Goal: Navigation & Orientation: Find specific page/section

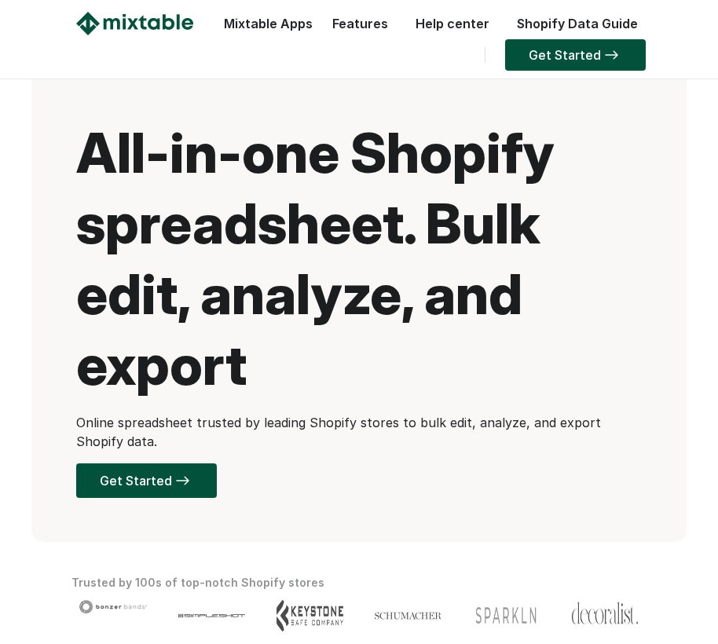
scroll to position [6270, 0]
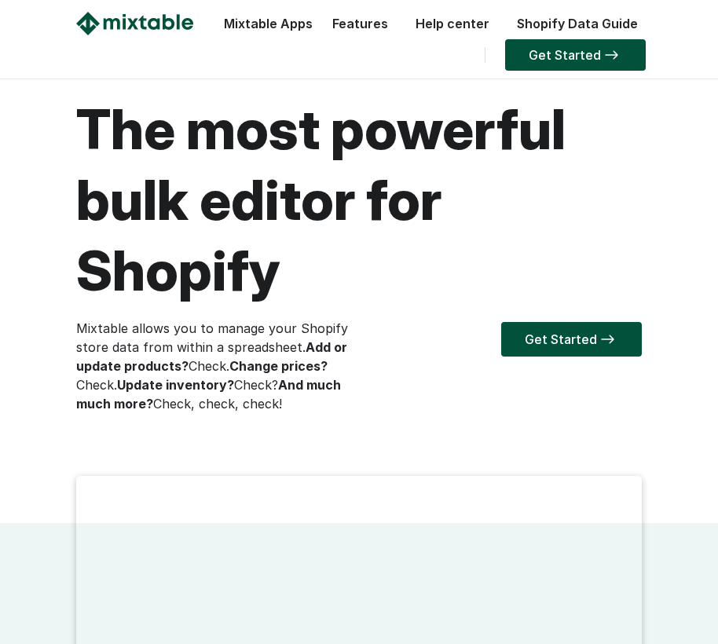
scroll to position [6016, 0]
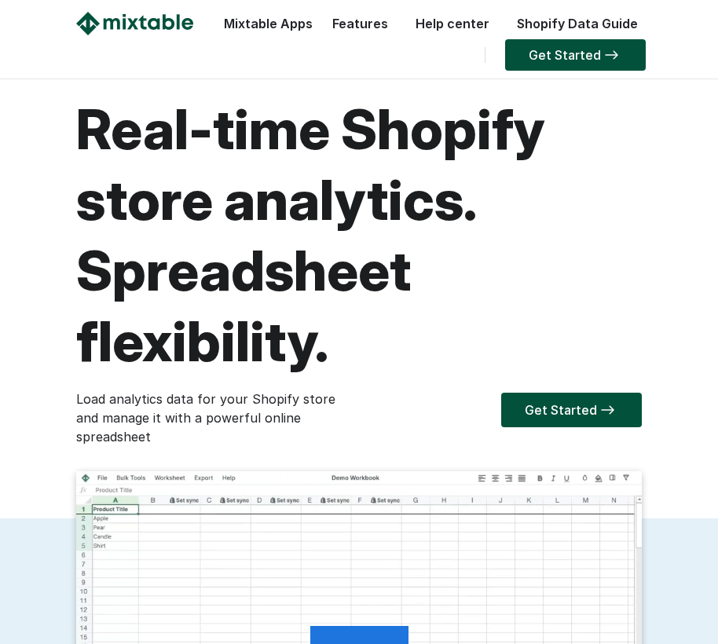
scroll to position [2276, 0]
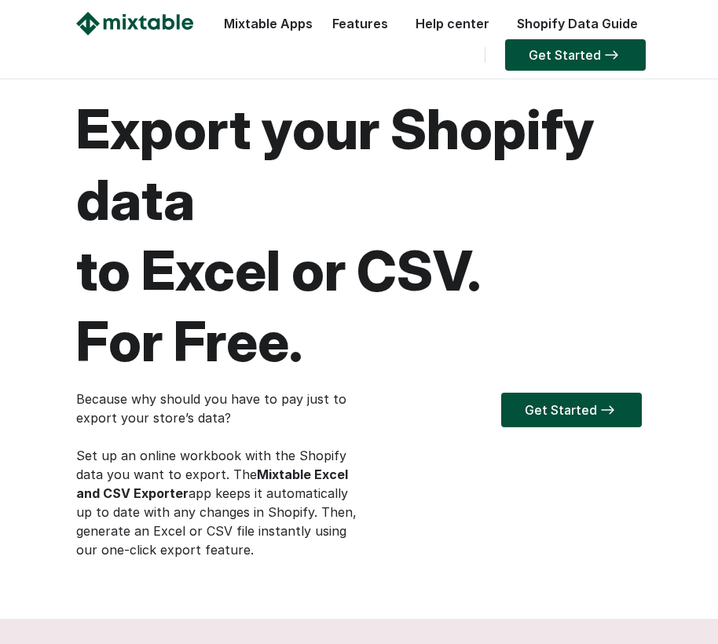
scroll to position [3404, 0]
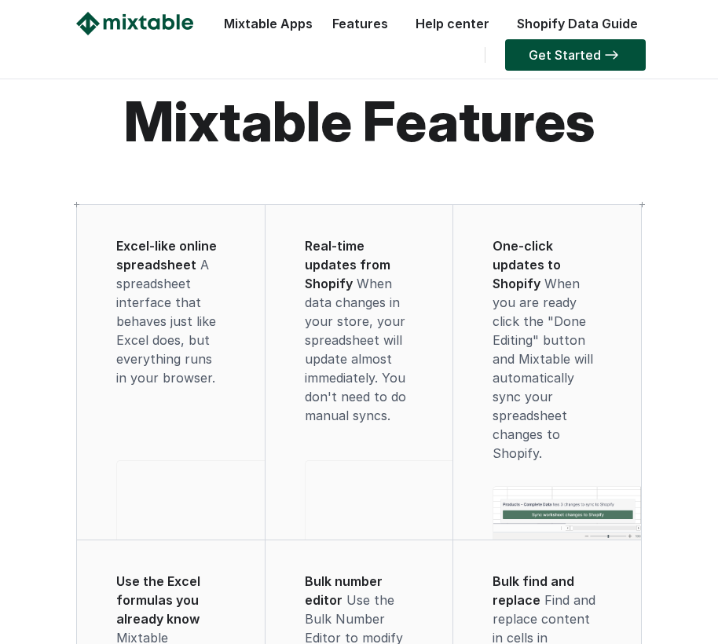
scroll to position [1639, 0]
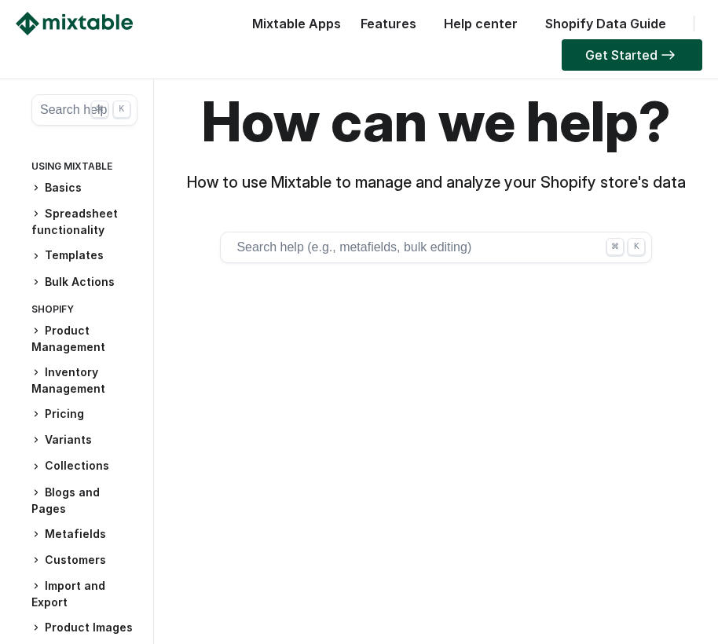
scroll to position [522, 0]
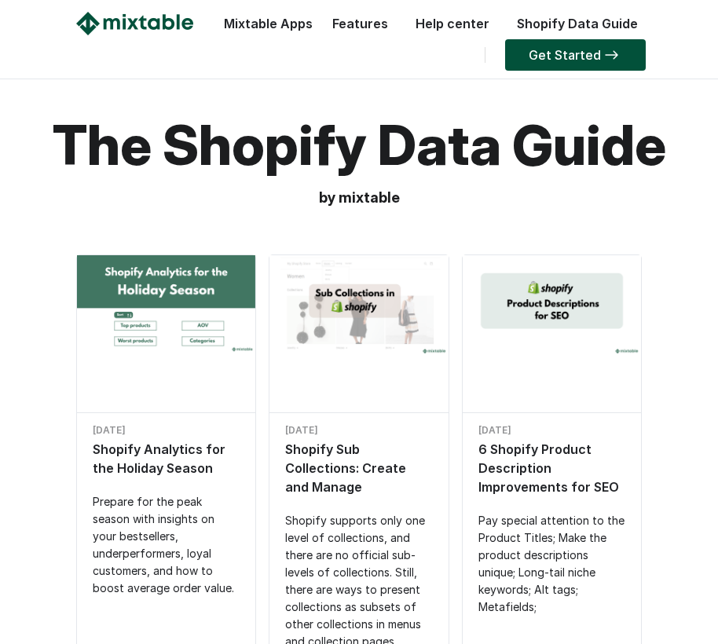
scroll to position [2205, 0]
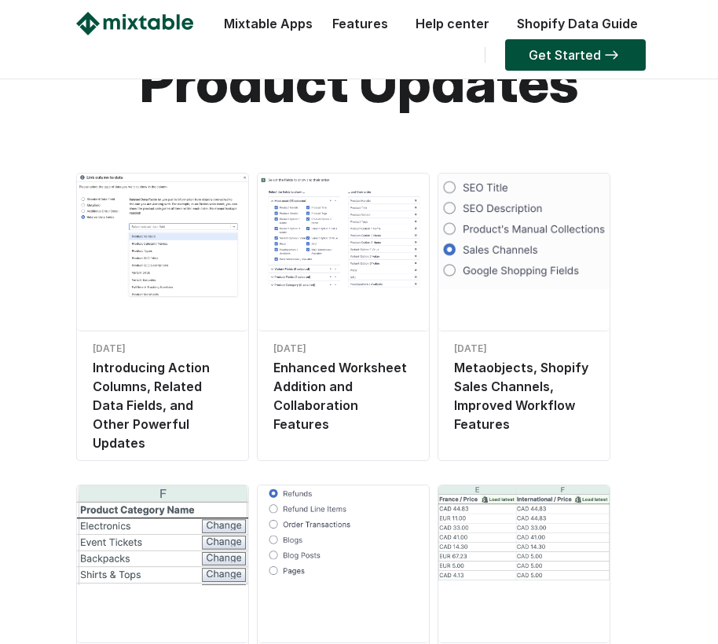
scroll to position [1088, 0]
